Goal: Transaction & Acquisition: Book appointment/travel/reservation

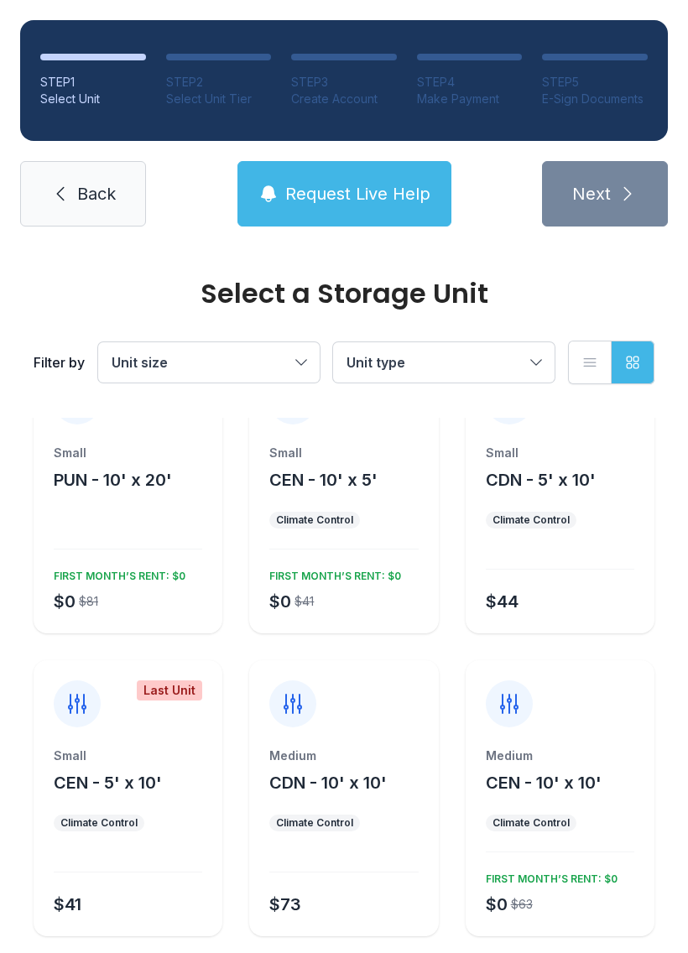
scroll to position [66, 0]
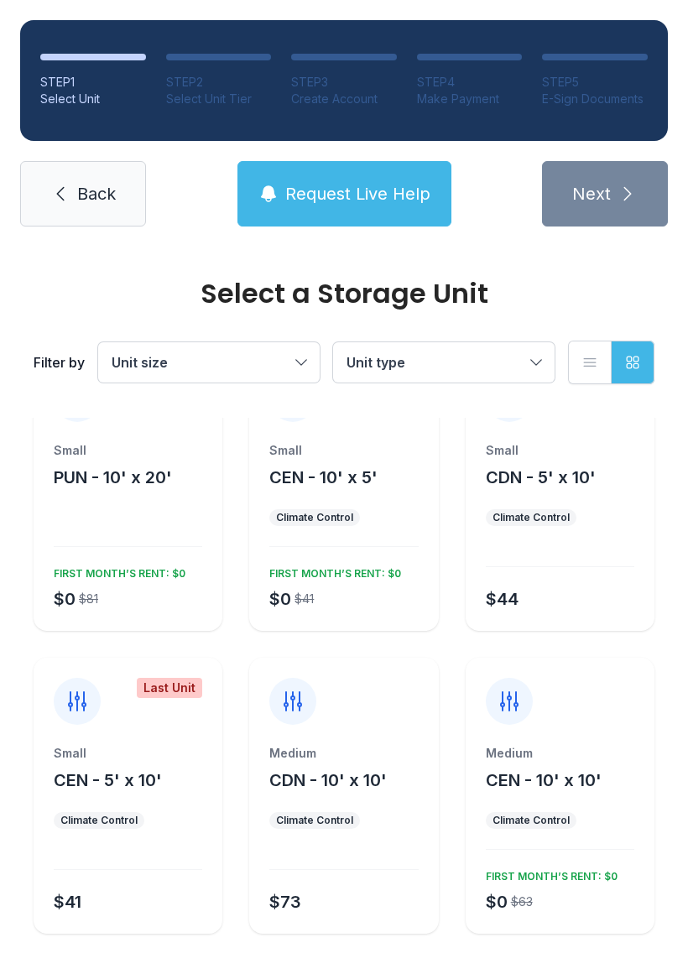
click at [149, 785] on span "CEN - 5' x 10'" at bounding box center [108, 780] width 108 height 20
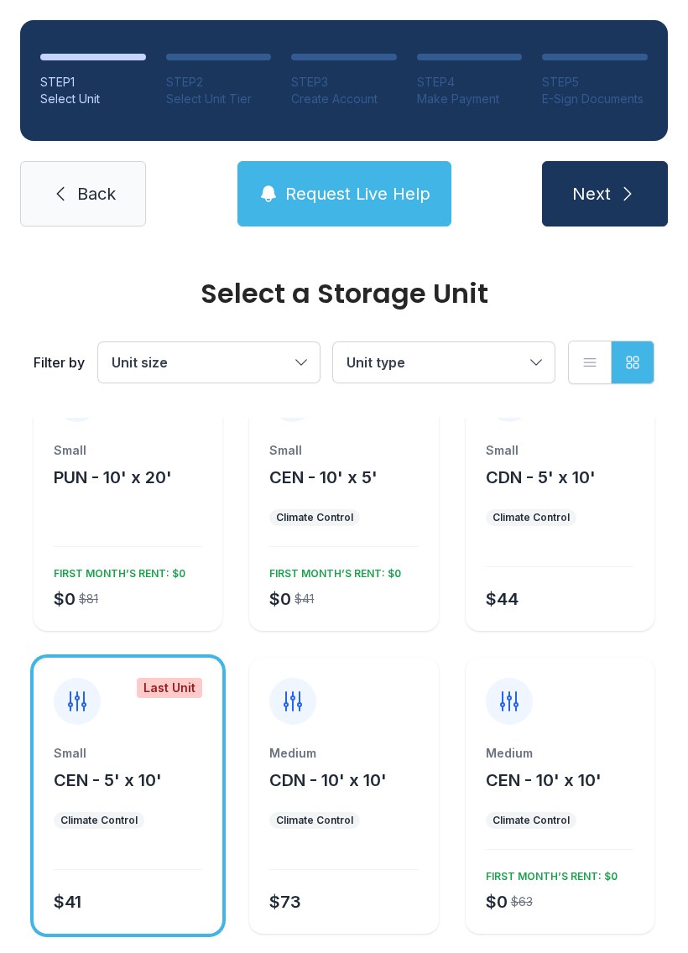
click at [629, 186] on icon "submit" at bounding box center [628, 194] width 20 height 20
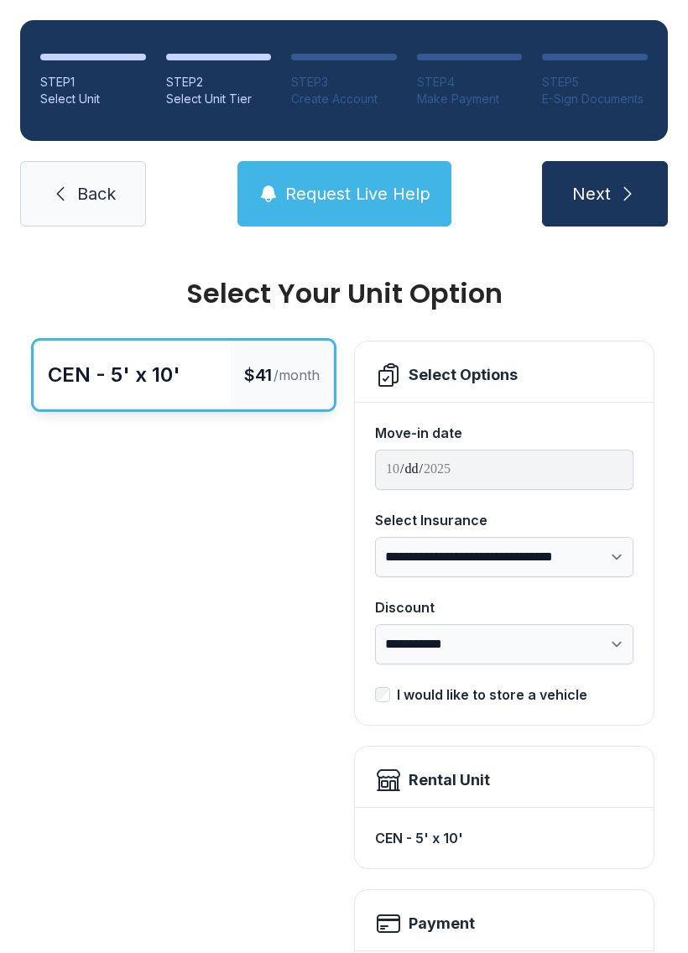
click at [93, 194] on span "Back" at bounding box center [96, 193] width 39 height 23
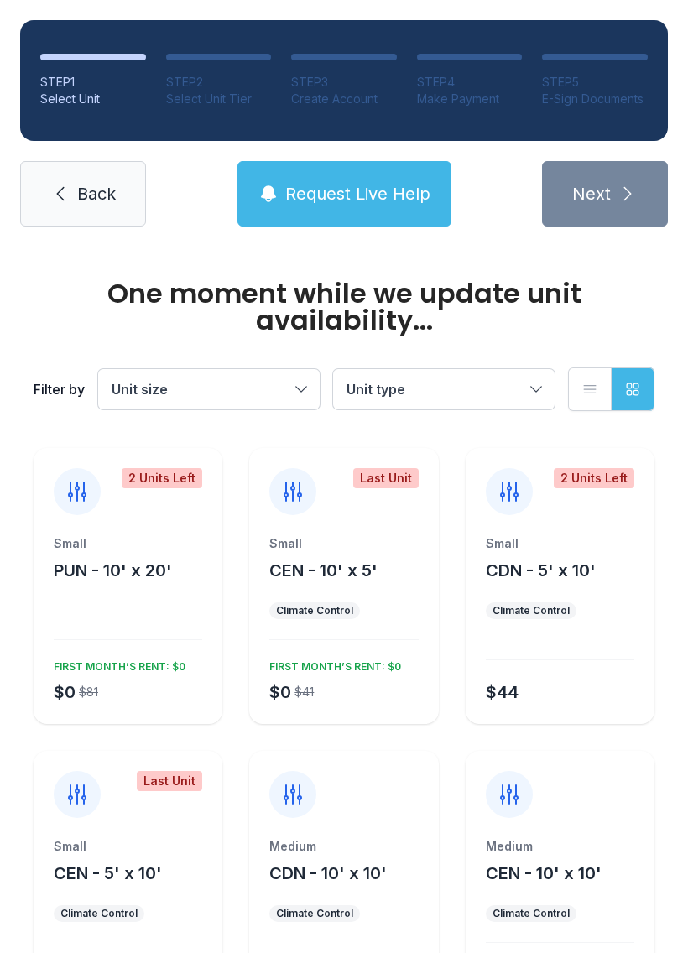
click at [515, 394] on span "Unit type" at bounding box center [436, 389] width 178 height 20
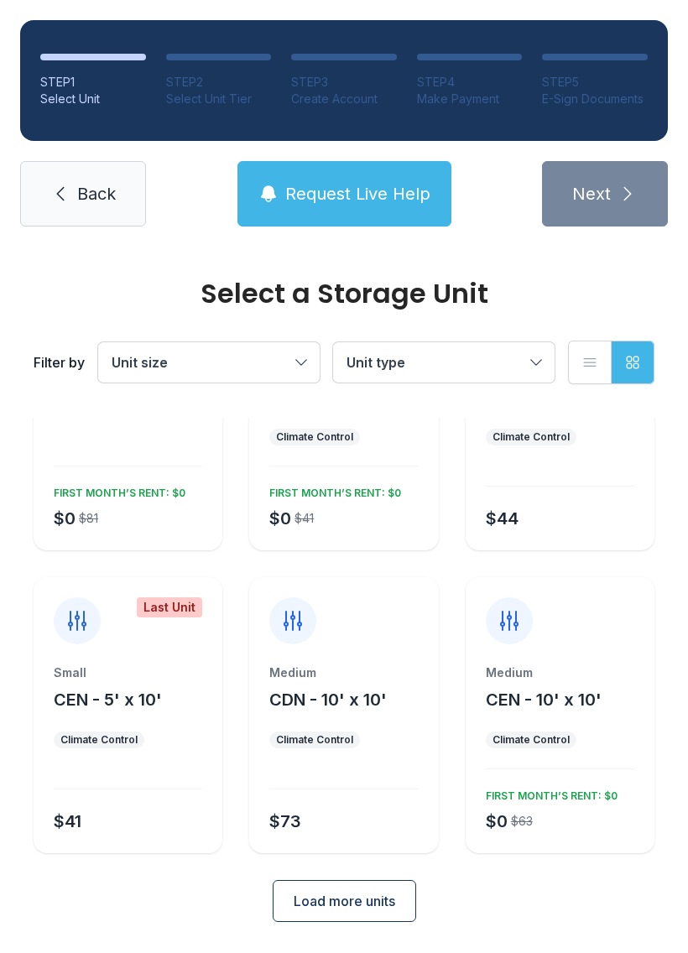
scroll to position [146, 0]
click at [351, 910] on span "Load more units" at bounding box center [345, 902] width 102 height 20
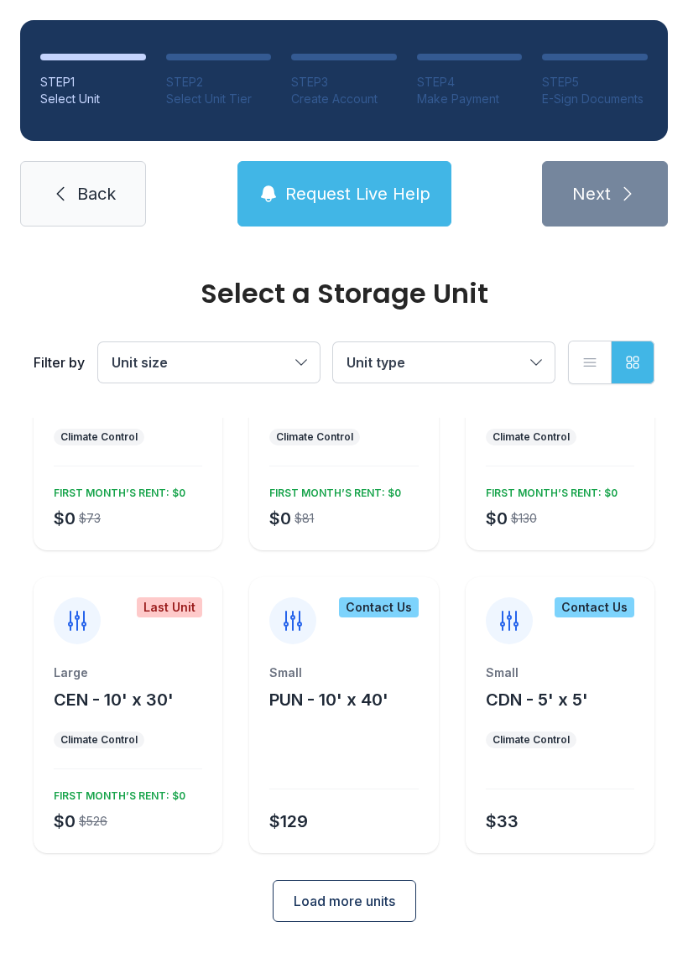
scroll to position [752, 0]
click at [359, 900] on span "Load more units" at bounding box center [345, 902] width 102 height 20
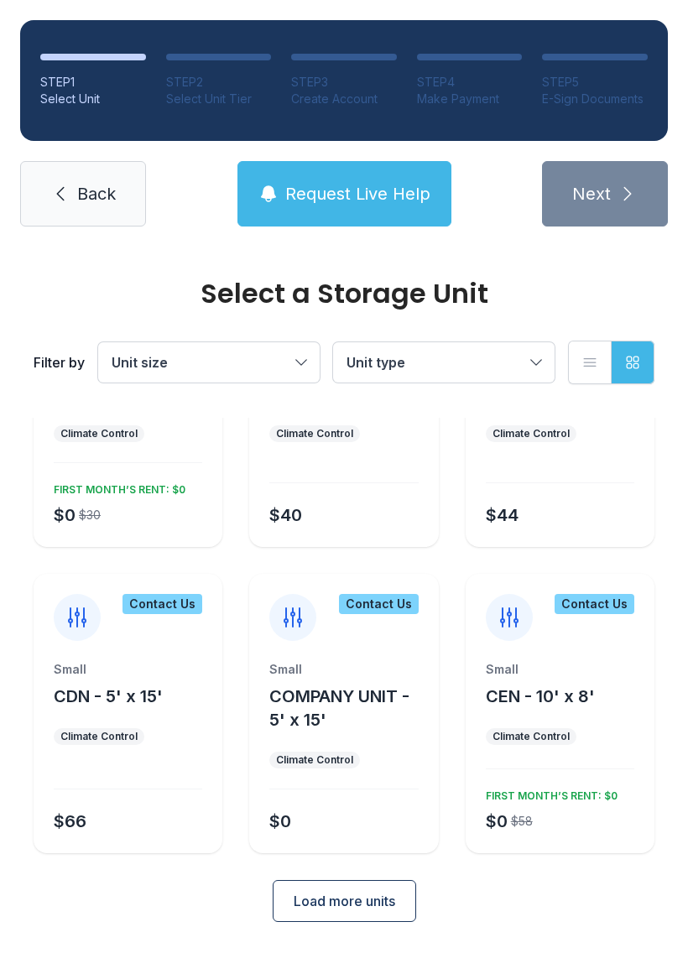
scroll to position [1361, 0]
click at [360, 910] on span "Load more units" at bounding box center [345, 902] width 102 height 20
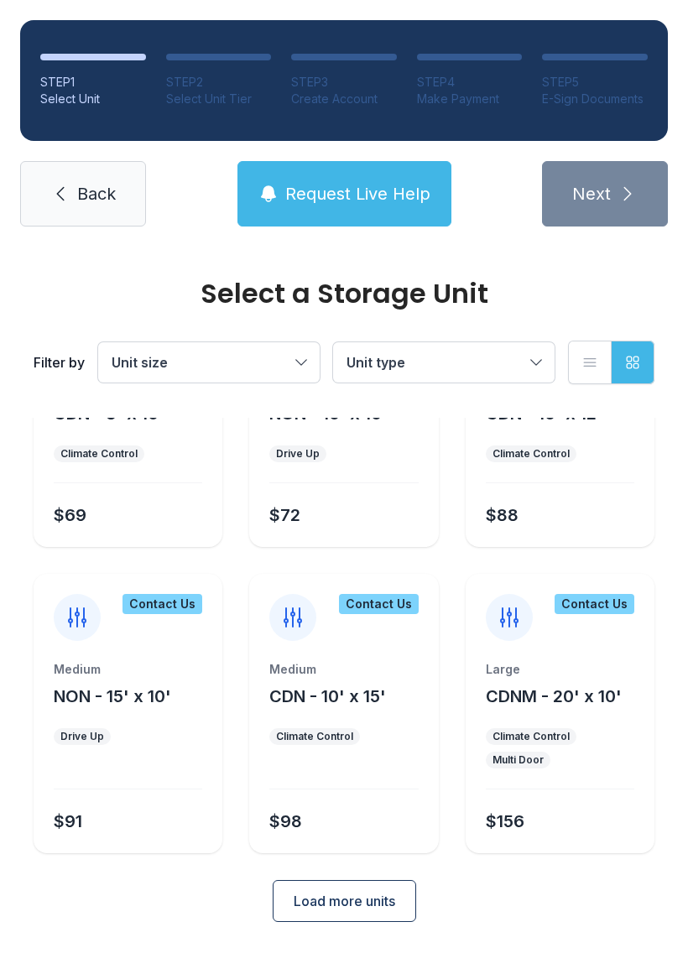
scroll to position [1950, 0]
click at [369, 907] on span "Load more units" at bounding box center [345, 902] width 102 height 20
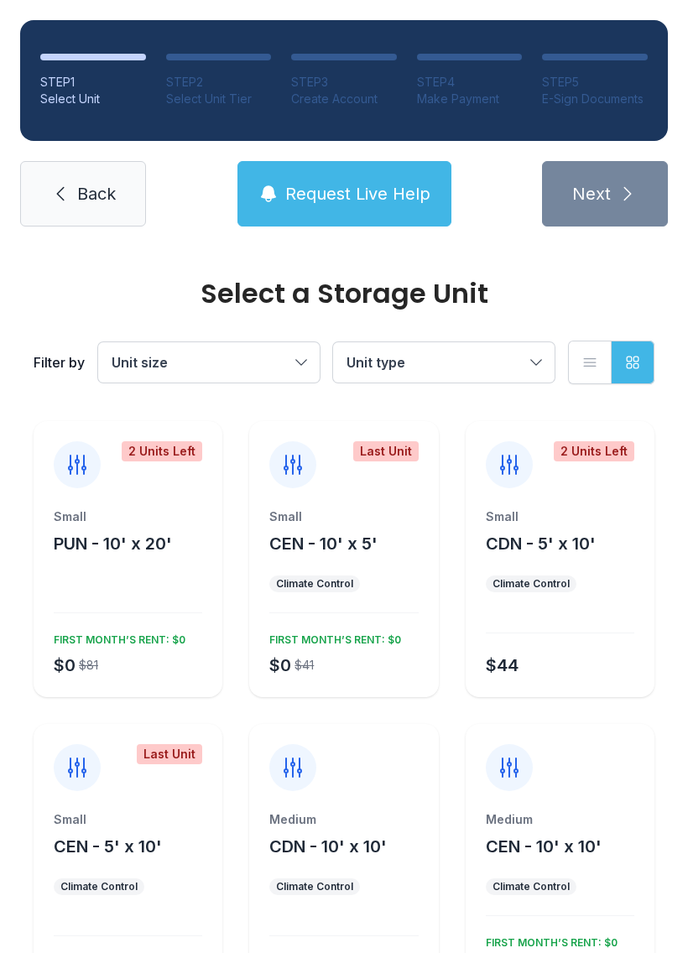
scroll to position [0, 0]
click at [518, 367] on span "Unit type" at bounding box center [436, 362] width 178 height 20
